Goal: Find specific page/section: Find specific page/section

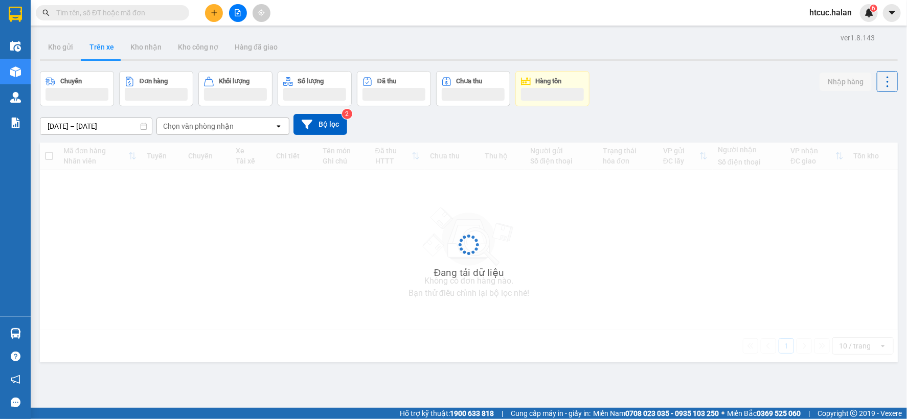
click at [117, 12] on input "text" at bounding box center [116, 12] width 121 height 11
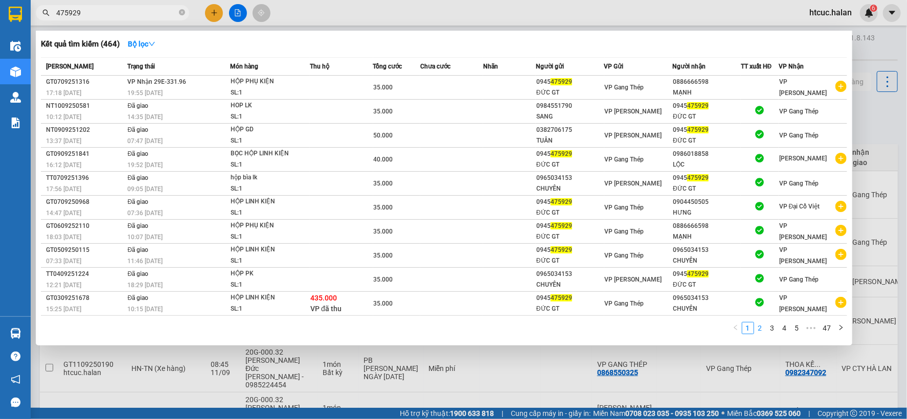
type input "475929"
click at [763, 329] on link "2" at bounding box center [760, 328] width 11 height 11
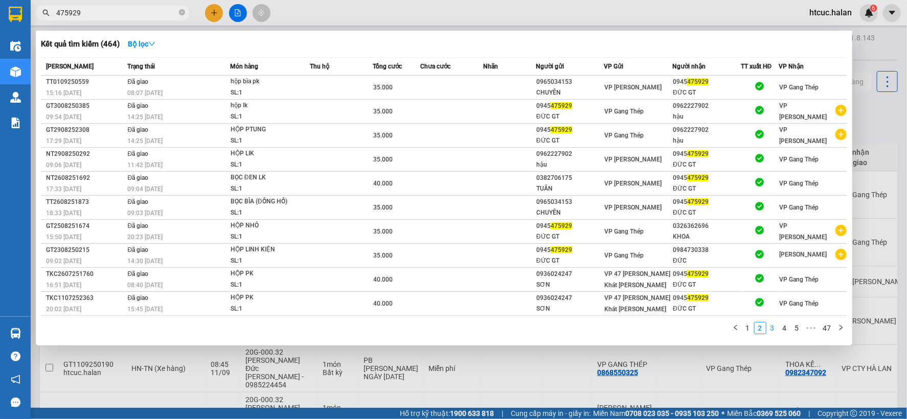
click at [773, 334] on link "3" at bounding box center [772, 328] width 11 height 11
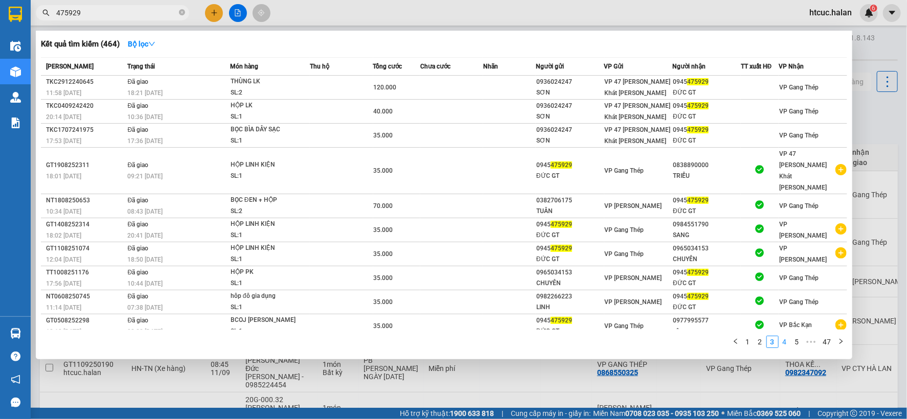
click at [783, 337] on link "4" at bounding box center [784, 342] width 11 height 11
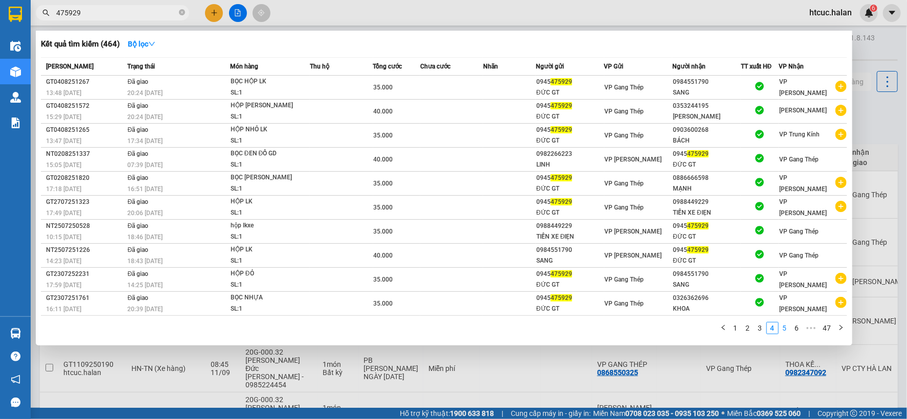
click at [783, 329] on link "5" at bounding box center [784, 328] width 11 height 11
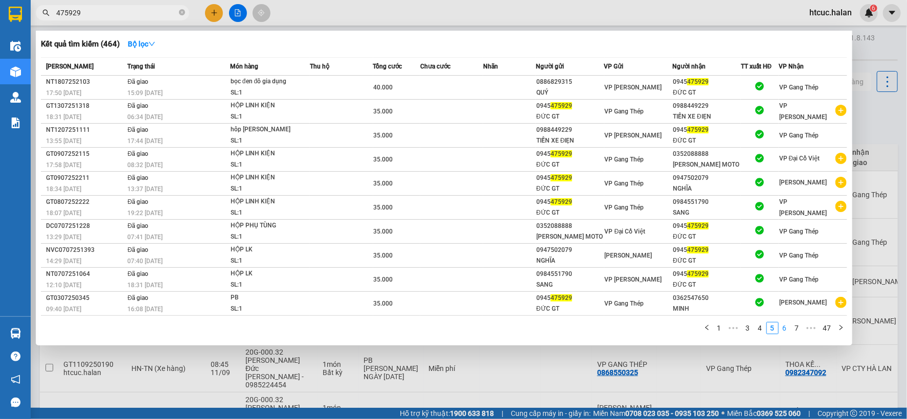
click at [786, 331] on link "6" at bounding box center [784, 328] width 11 height 11
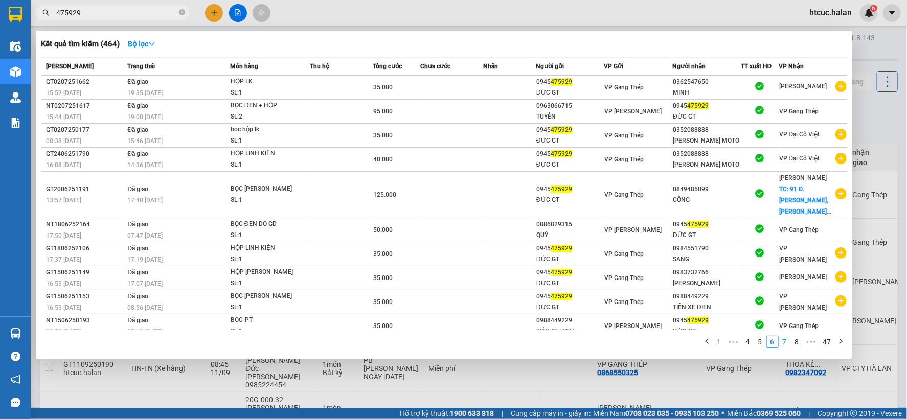
click at [789, 340] on link "7" at bounding box center [784, 342] width 11 height 11
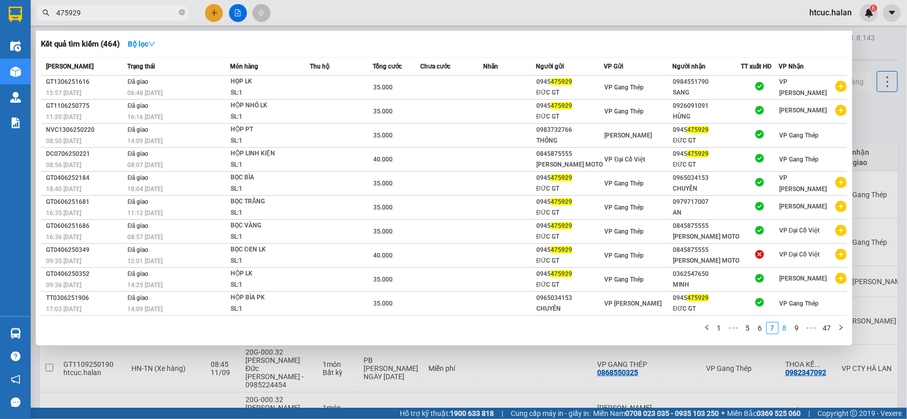
click at [788, 331] on link "8" at bounding box center [784, 328] width 11 height 11
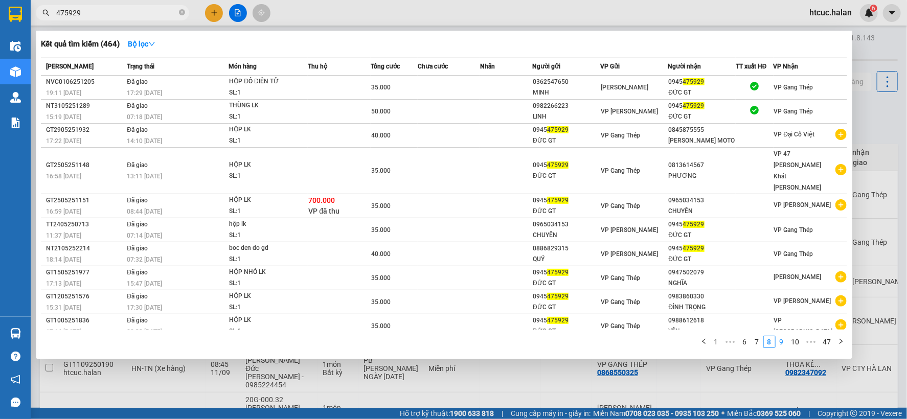
click at [781, 337] on link "9" at bounding box center [781, 342] width 11 height 11
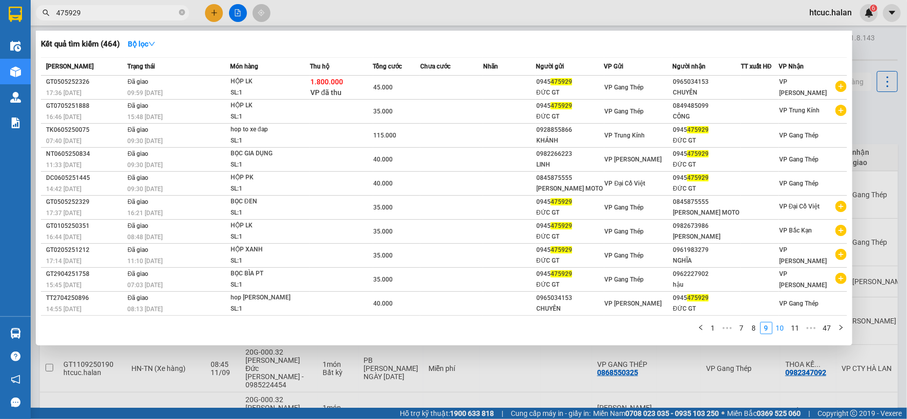
click at [785, 330] on link "10" at bounding box center [780, 328] width 14 height 11
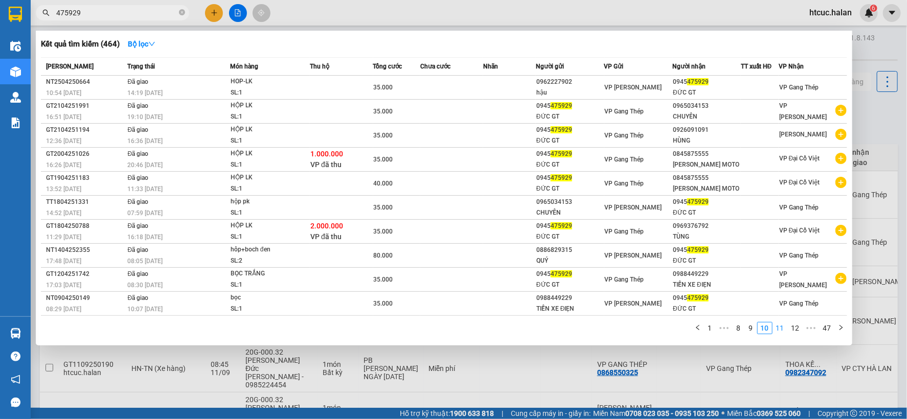
click at [780, 330] on link "11" at bounding box center [780, 328] width 14 height 11
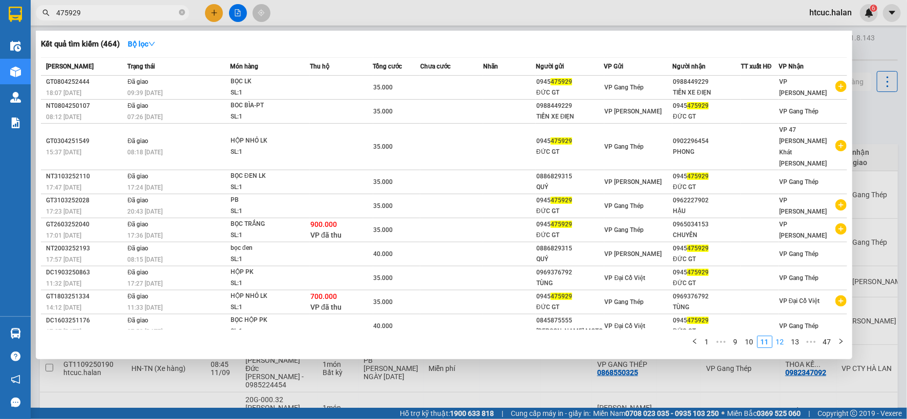
click at [783, 337] on link "12" at bounding box center [780, 342] width 14 height 11
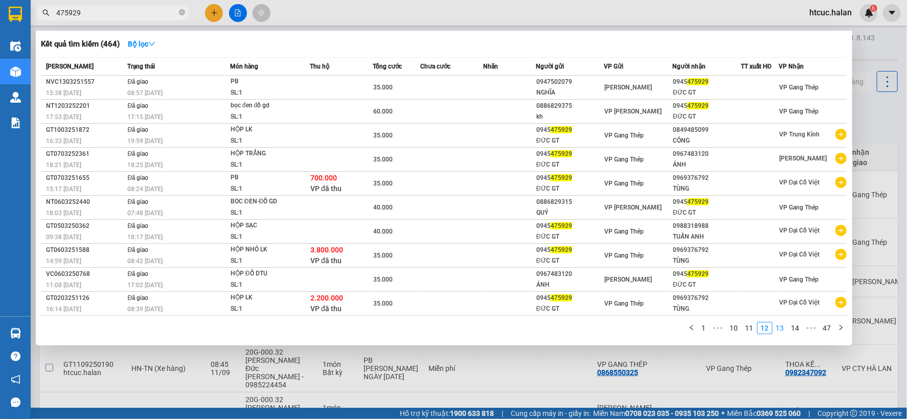
click at [783, 330] on link "13" at bounding box center [780, 328] width 14 height 11
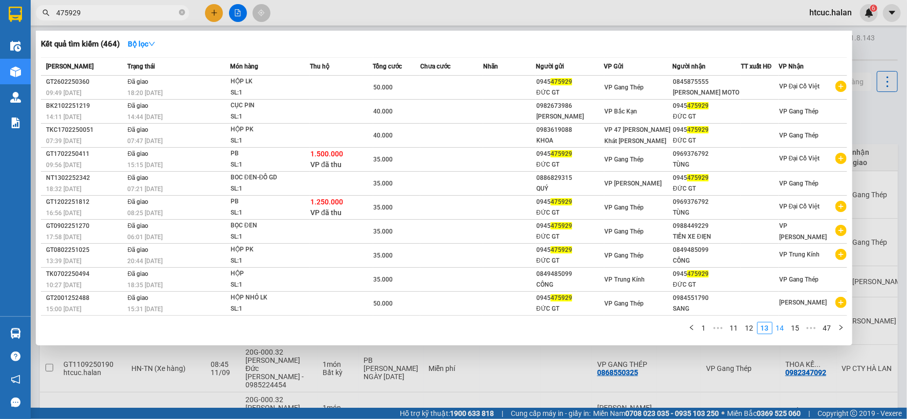
click at [783, 330] on link "14" at bounding box center [780, 328] width 14 height 11
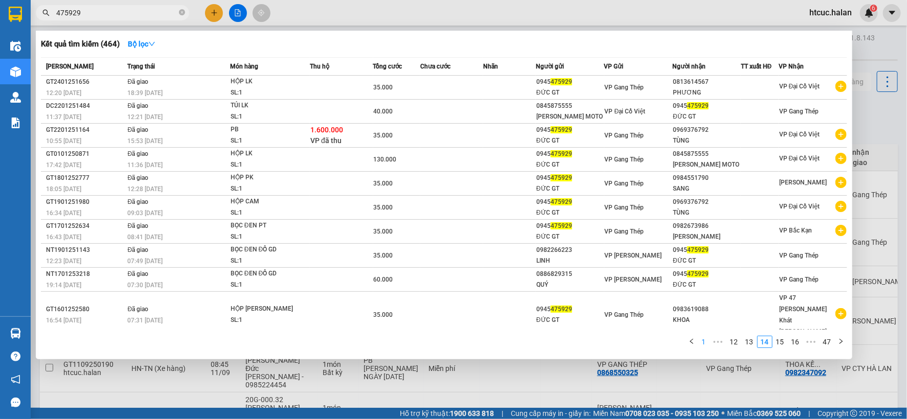
click at [710, 337] on link "1" at bounding box center [704, 342] width 11 height 11
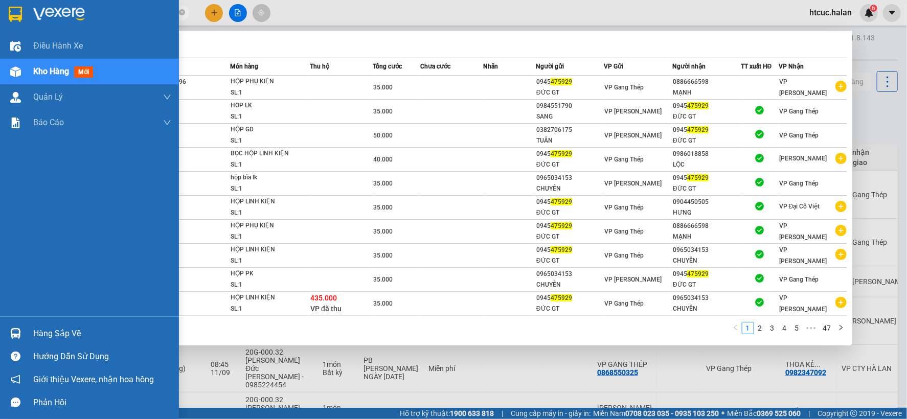
click at [38, 331] on div "Hàng sắp về" at bounding box center [102, 333] width 138 height 15
